Goal: Find specific fact: Find specific fact

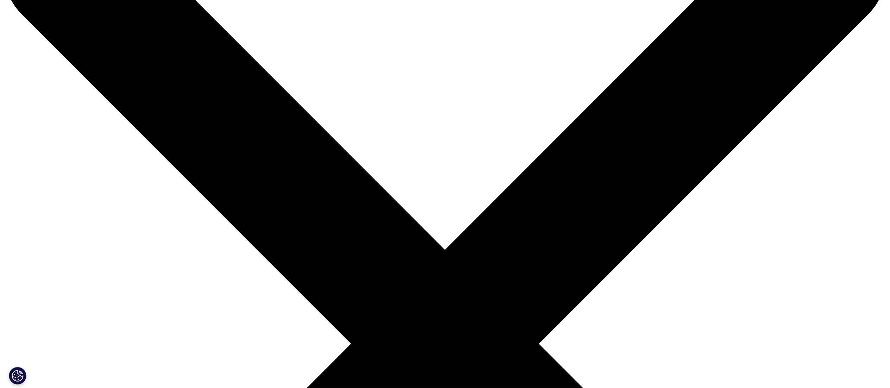
scroll to position [70, 0]
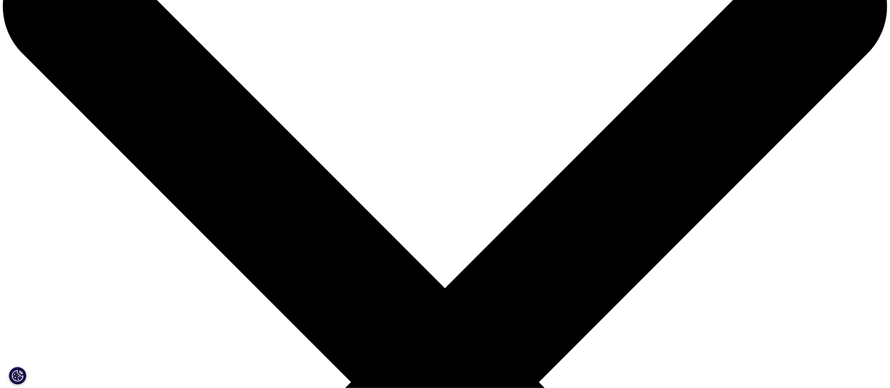
drag, startPoint x: 528, startPoint y: 207, endPoint x: 354, endPoint y: 165, distance: 179.3
drag, startPoint x: 523, startPoint y: 213, endPoint x: 651, endPoint y: 294, distance: 151.8
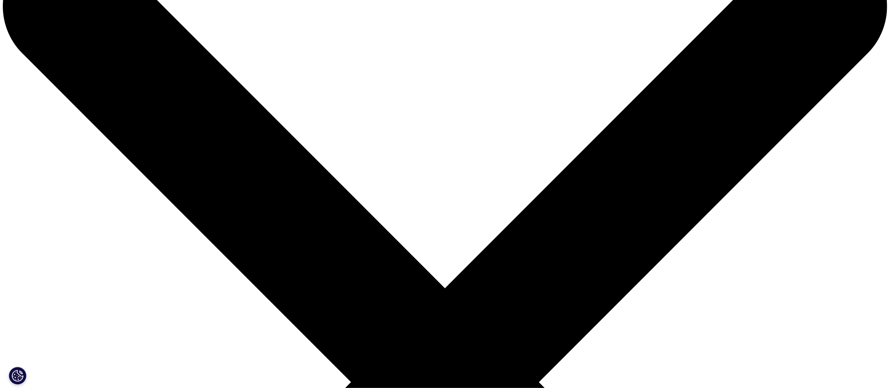
drag, startPoint x: 444, startPoint y: 268, endPoint x: 649, endPoint y: 281, distance: 205.2
drag, startPoint x: 597, startPoint y: 276, endPoint x: 393, endPoint y: 295, distance: 204.7
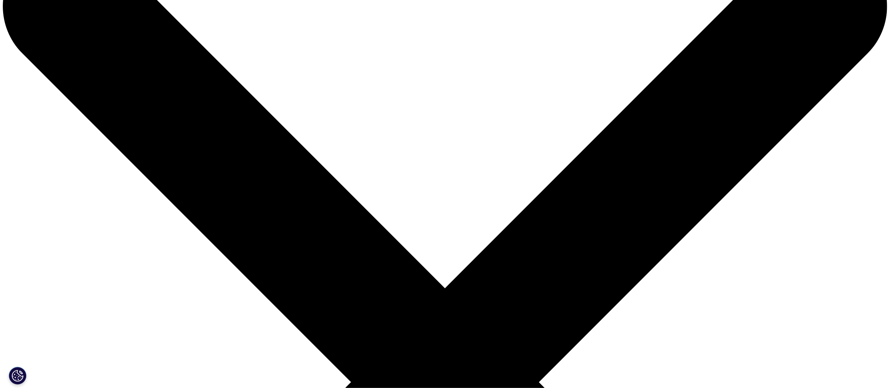
copy p "American University of Beirut."
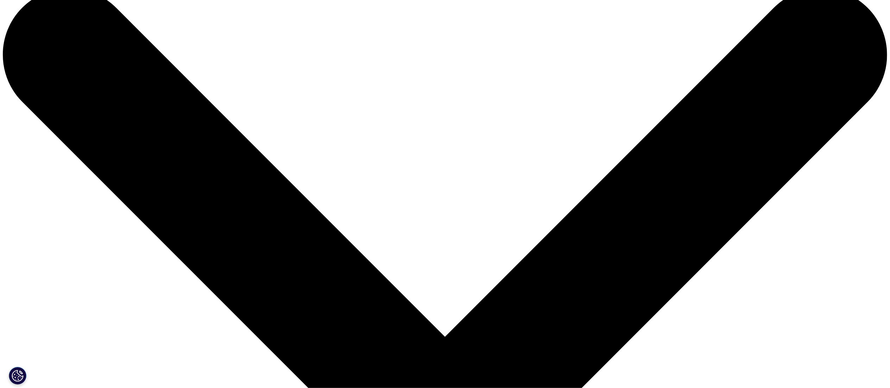
scroll to position [0, 0]
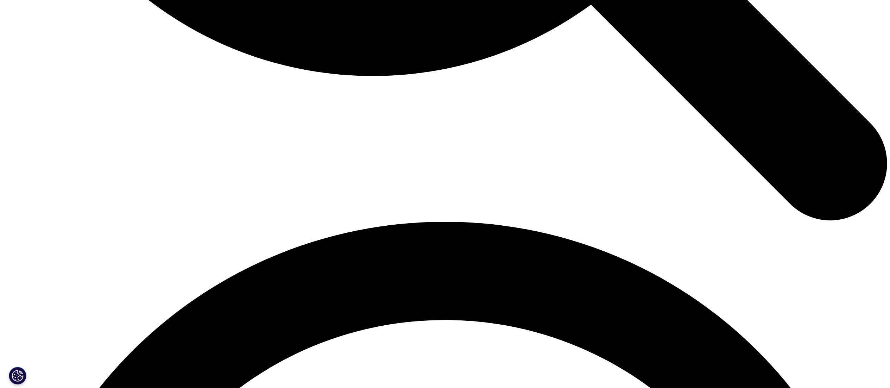
scroll to position [1604, 0]
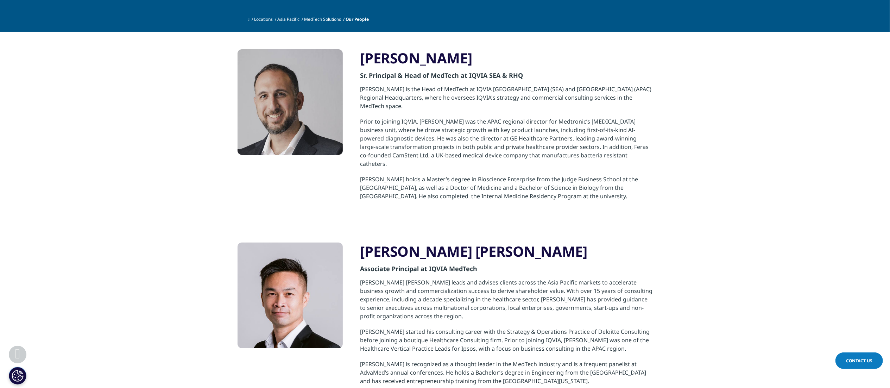
scroll to position [352, 0]
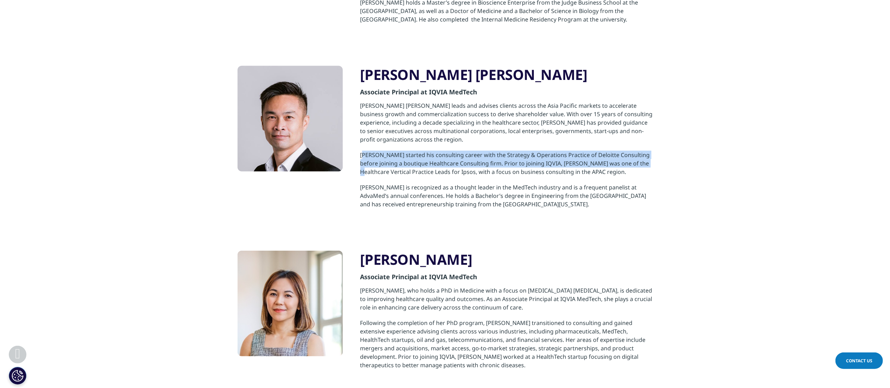
drag, startPoint x: 362, startPoint y: 137, endPoint x: 648, endPoint y: 150, distance: 286.4
click at [648, 151] on p "Shen started his consulting career with the Strategy & Operations Practice of D…" at bounding box center [506, 167] width 292 height 32
click at [610, 151] on p "Shen started his consulting career with the Strategy & Operations Practice of D…" at bounding box center [506, 167] width 292 height 32
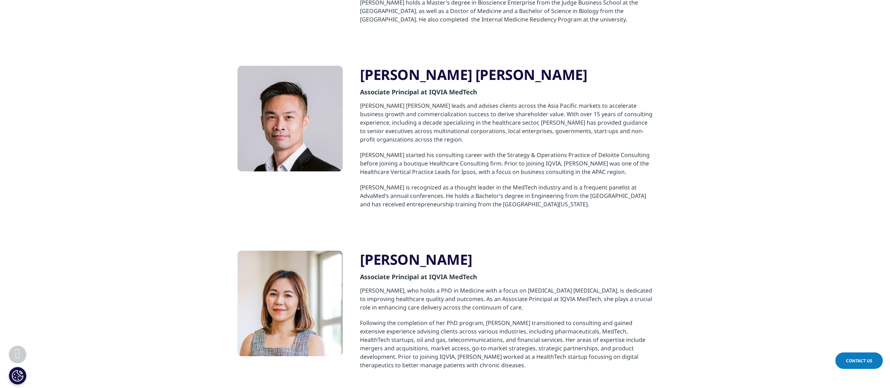
drag, startPoint x: 494, startPoint y: 170, endPoint x: 616, endPoint y: 187, distance: 122.5
click at [616, 187] on p "Shen is recognized as a thought leader in the MedTech industry and is a frequen…" at bounding box center [506, 199] width 292 height 32
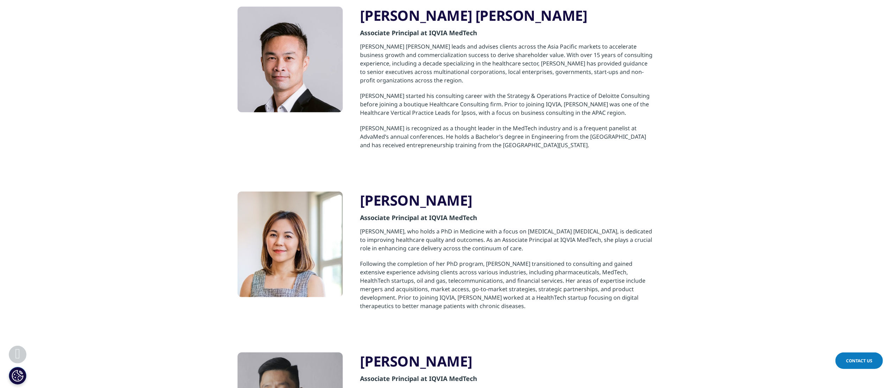
scroll to position [563, 0]
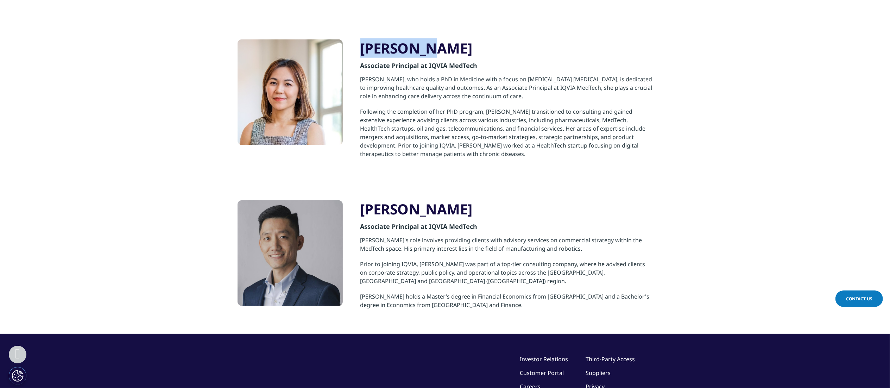
drag, startPoint x: 361, startPoint y: 27, endPoint x: 448, endPoint y: 35, distance: 87.7
click at [448, 39] on h3 "Heidi Lim" at bounding box center [506, 48] width 292 height 18
copy h3 "Heidi Lim"
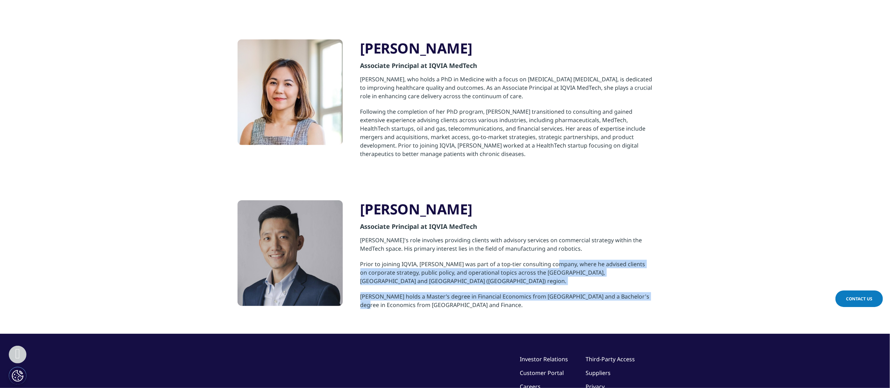
drag, startPoint x: 569, startPoint y: 246, endPoint x: 656, endPoint y: 272, distance: 90.8
click at [656, 271] on div "Anton Kim Associate Principal at IQVIA MedTech Anton's role involves providing …" at bounding box center [445, 258] width 869 height 151
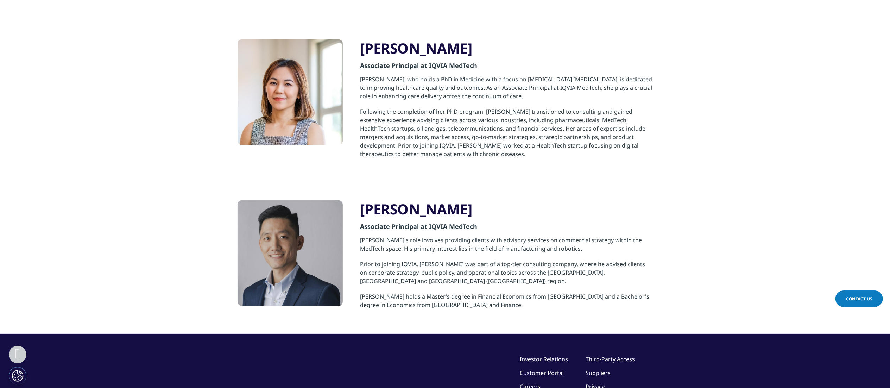
click at [738, 240] on div "Anton Kim Associate Principal at IQVIA MedTech Anton's role involves providing …" at bounding box center [445, 258] width 869 height 151
drag, startPoint x: 452, startPoint y: 274, endPoint x: 662, endPoint y: 277, distance: 209.8
click at [662, 277] on div "Anton Kim Associate Principal at IQVIA MedTech Anton's role involves providing …" at bounding box center [445, 258] width 869 height 151
click at [611, 236] on p "Anton's role involves providing clients with advisory services on commercial st…" at bounding box center [506, 248] width 292 height 24
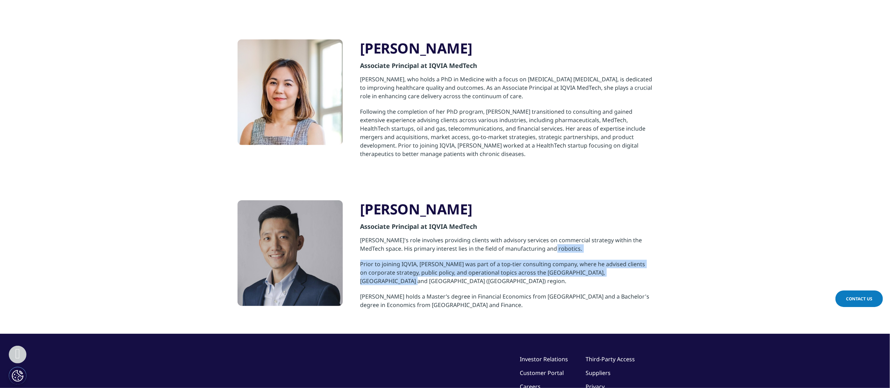
drag, startPoint x: 551, startPoint y: 240, endPoint x: 656, endPoint y: 256, distance: 106.8
click at [656, 256] on div "Anton Kim Associate Principal at IQVIA MedTech Anton's role involves providing …" at bounding box center [445, 258] width 869 height 151
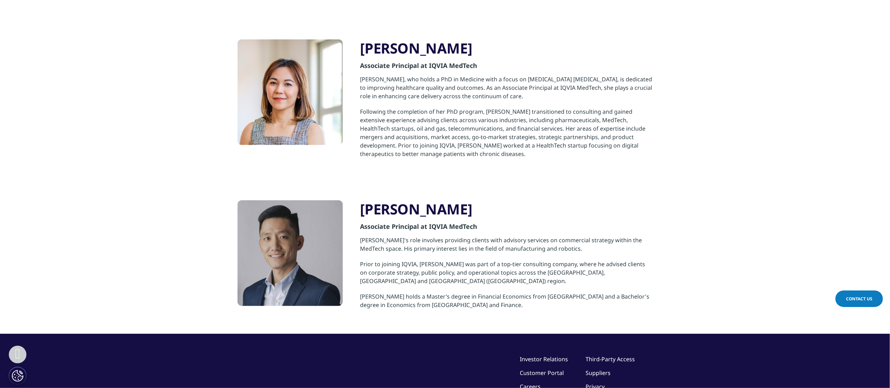
click at [558, 147] on p "Following the completion of her PhD program, Heidi transitioned to consulting a…" at bounding box center [506, 136] width 292 height 58
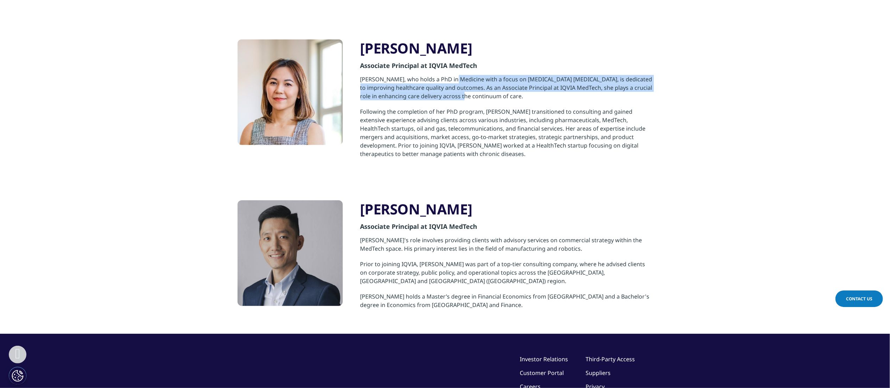
drag, startPoint x: 451, startPoint y: 62, endPoint x: 655, endPoint y: 83, distance: 204.5
click at [655, 83] on div "Heidi Lim Associate Principal at IQVIA MedTech Heidi, who holds a PhD in Medici…" at bounding box center [445, 102] width 869 height 161
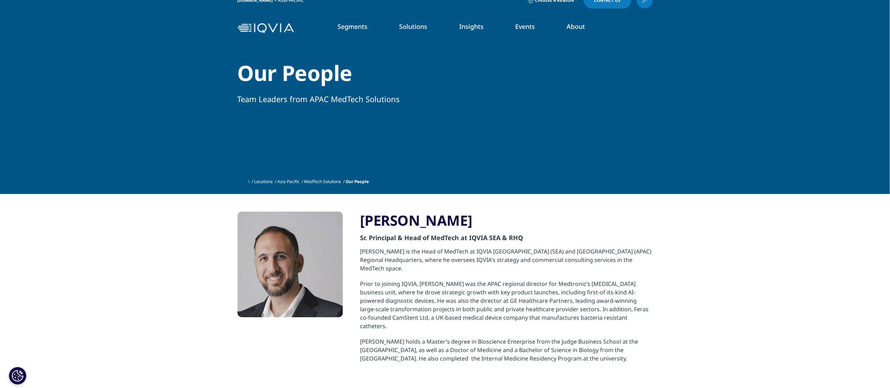
scroll to position [0, 0]
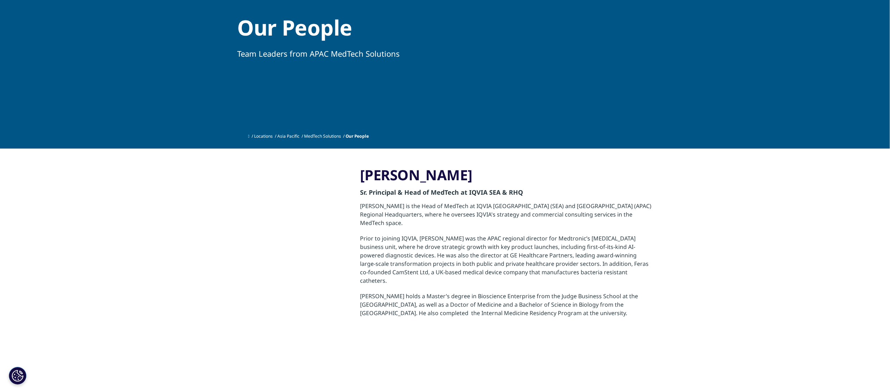
scroll to position [211, 0]
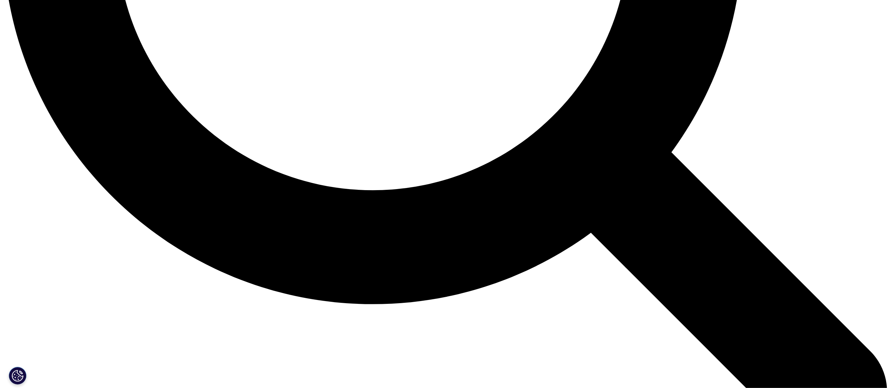
scroll to position [1337, 0]
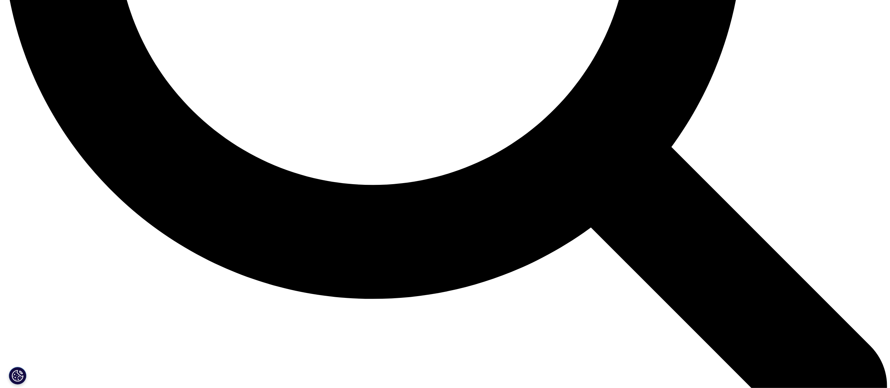
drag, startPoint x: 477, startPoint y: 147, endPoint x: 519, endPoint y: 150, distance: 41.6
copy p "Sarah Rickwood"
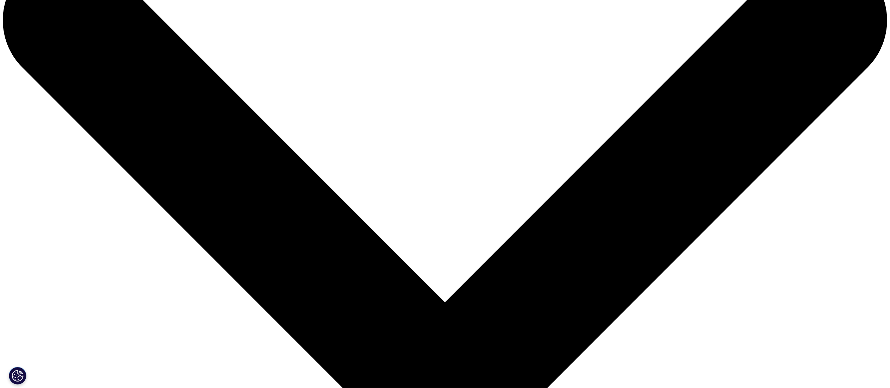
scroll to position [0, 0]
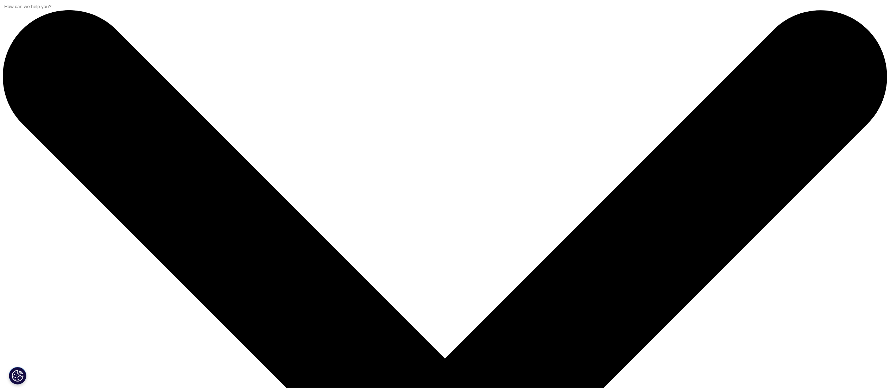
click at [440, 27] on input "Search" at bounding box center [424, 16] width 267 height 21
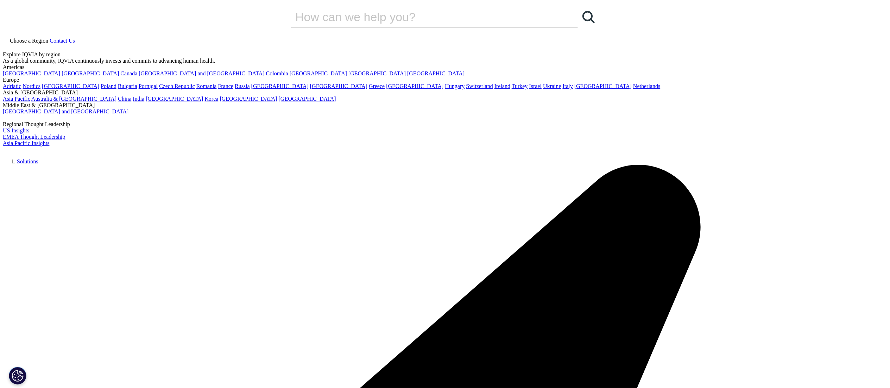
paste input "Sarah Rickwood"
type input "Sarah Rickwood"
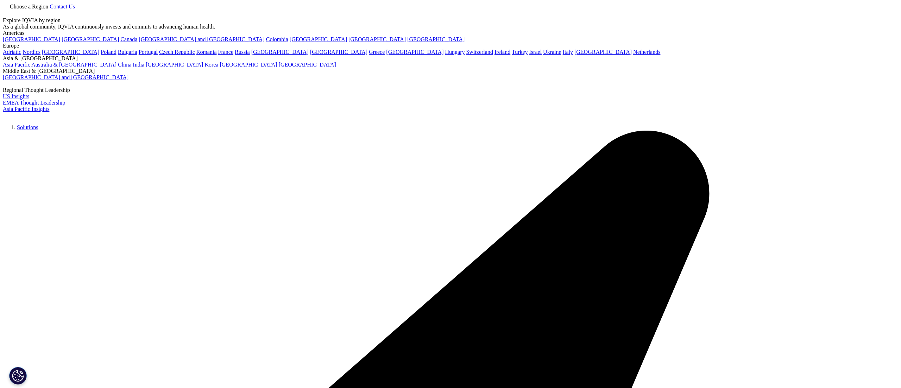
type input "[PERSON_NAME]"
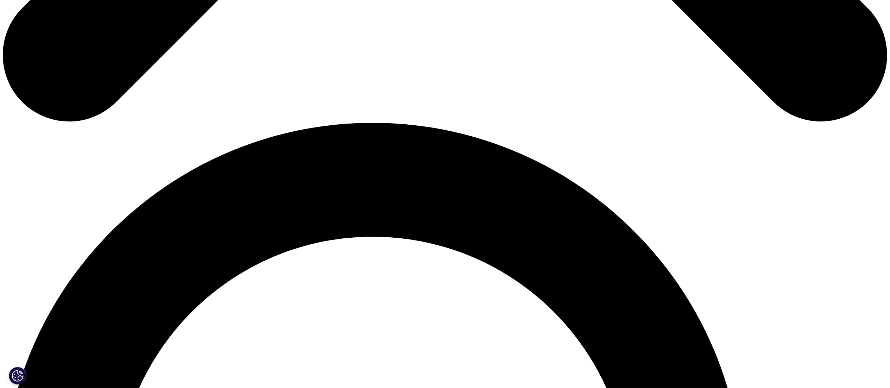
scroll to position [774, 0]
